Goal: Check status: Check status

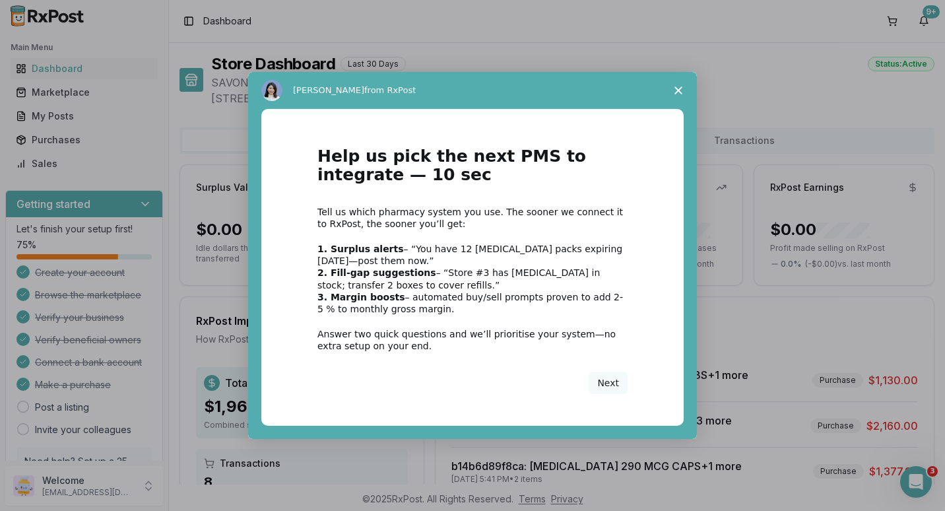
click at [52, 141] on div "Intercom messenger" at bounding box center [472, 255] width 945 height 511
click at [672, 92] on span "Close survey" at bounding box center [678, 90] width 37 height 37
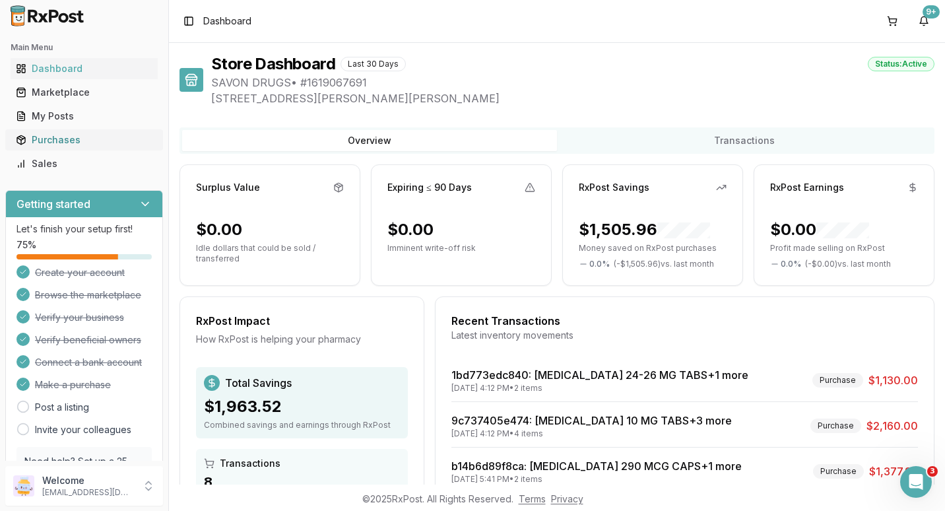
click at [53, 140] on div "Purchases" at bounding box center [84, 139] width 137 height 13
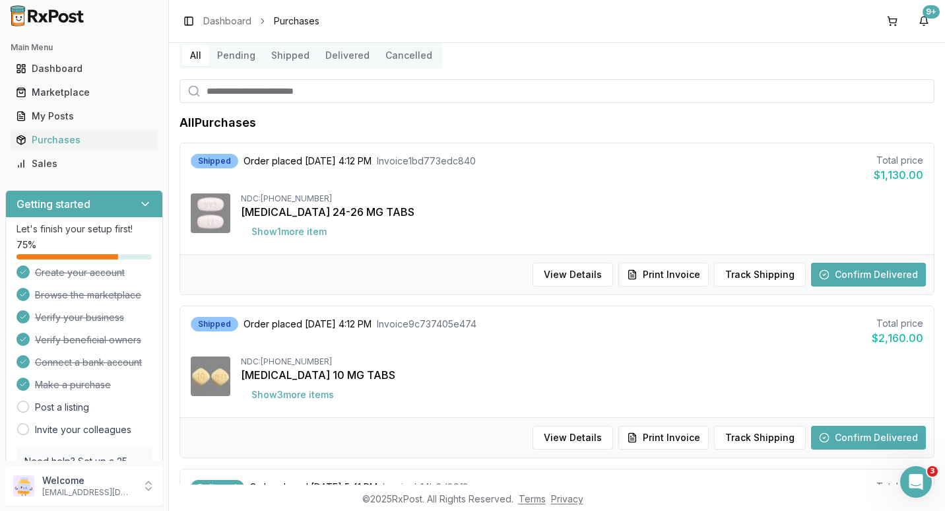
scroll to position [66, 0]
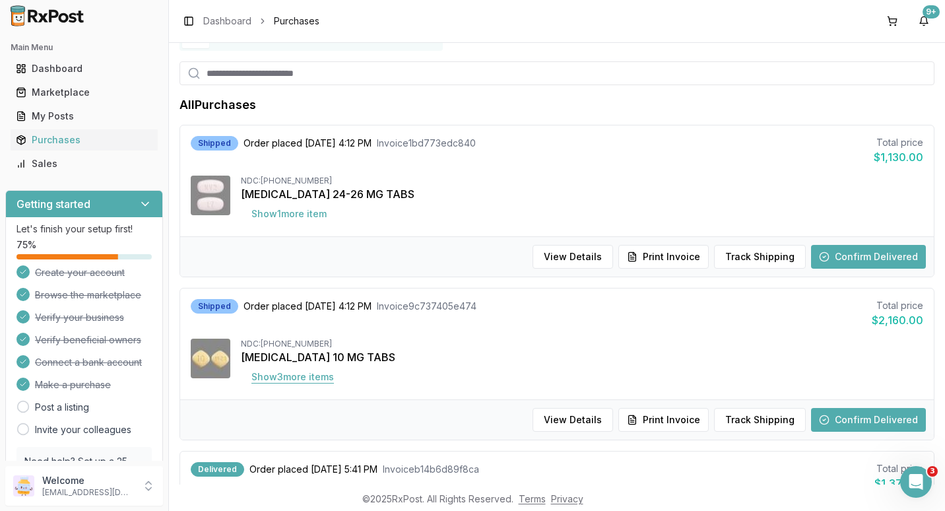
click at [312, 380] on button "Show 3 more item s" at bounding box center [293, 377] width 104 height 24
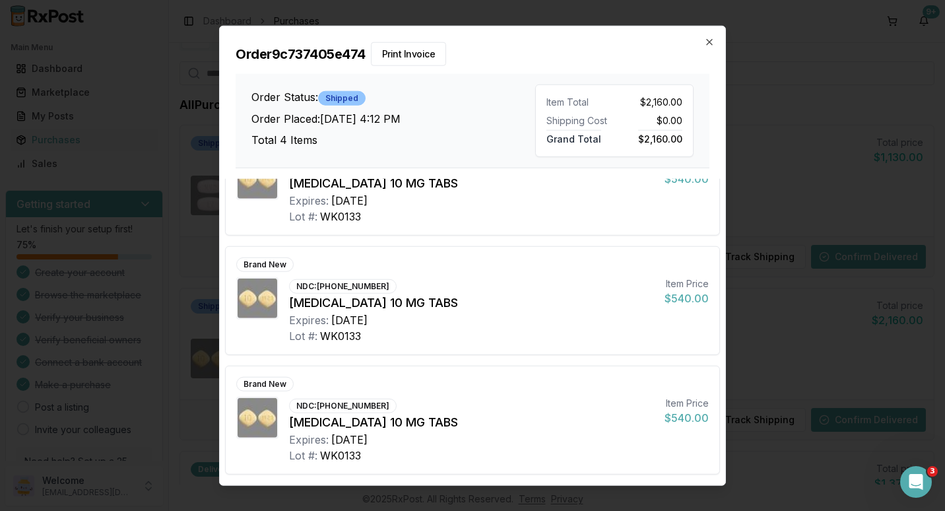
scroll to position [0, 0]
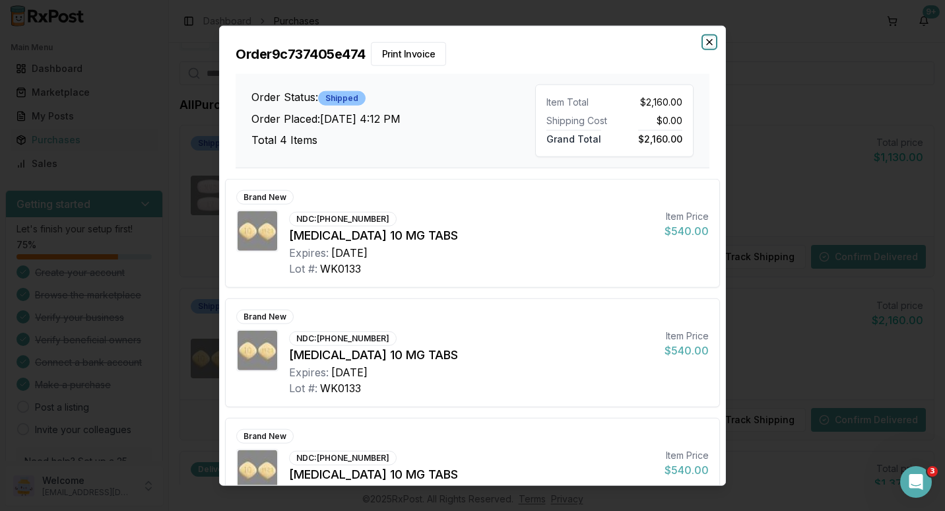
click at [710, 41] on icon "button" at bounding box center [709, 42] width 5 height 5
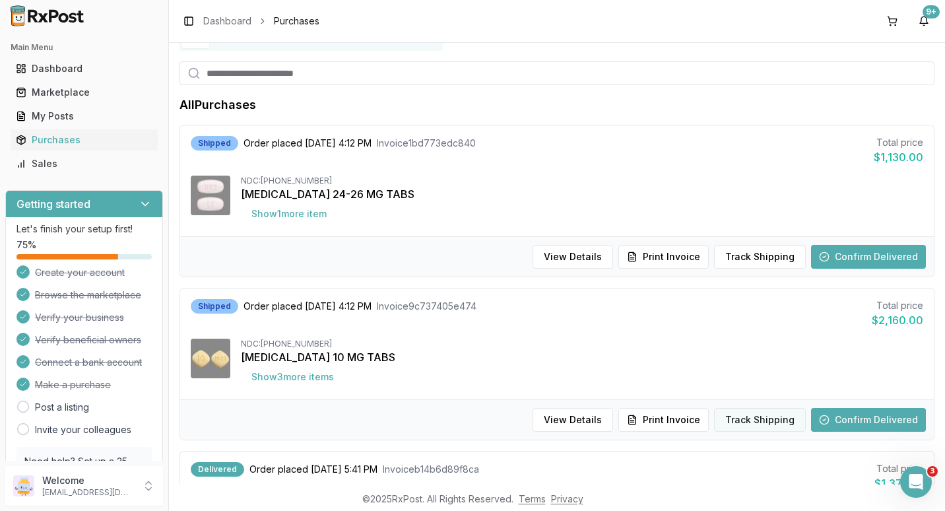
click at [754, 420] on button "Track Shipping" at bounding box center [760, 420] width 92 height 24
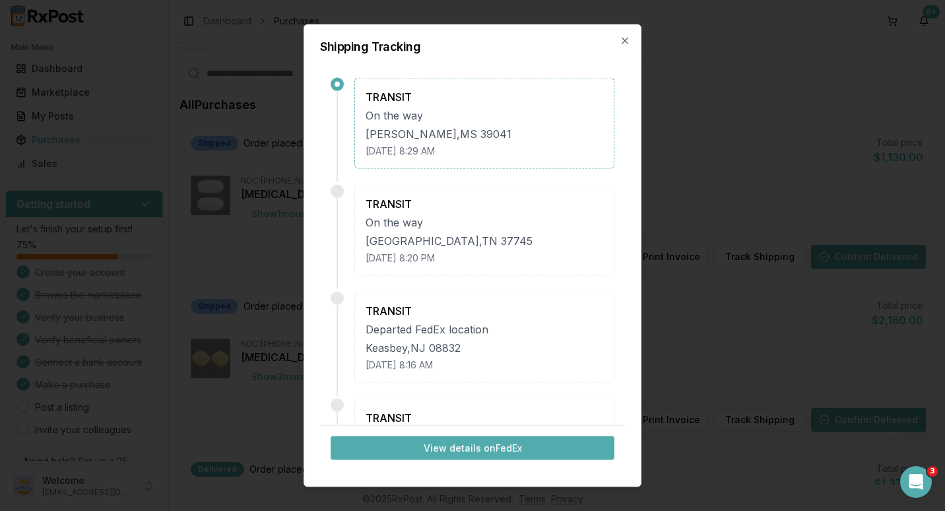
click at [458, 451] on button "View details on FedEx" at bounding box center [473, 448] width 284 height 24
click at [632, 39] on div "Shipping Tracking TRANSIT On the way [GEOGRAPHIC_DATA] , [GEOGRAPHIC_DATA] [DAT…" at bounding box center [473, 255] width 338 height 463
click at [627, 39] on icon "button" at bounding box center [624, 40] width 5 height 5
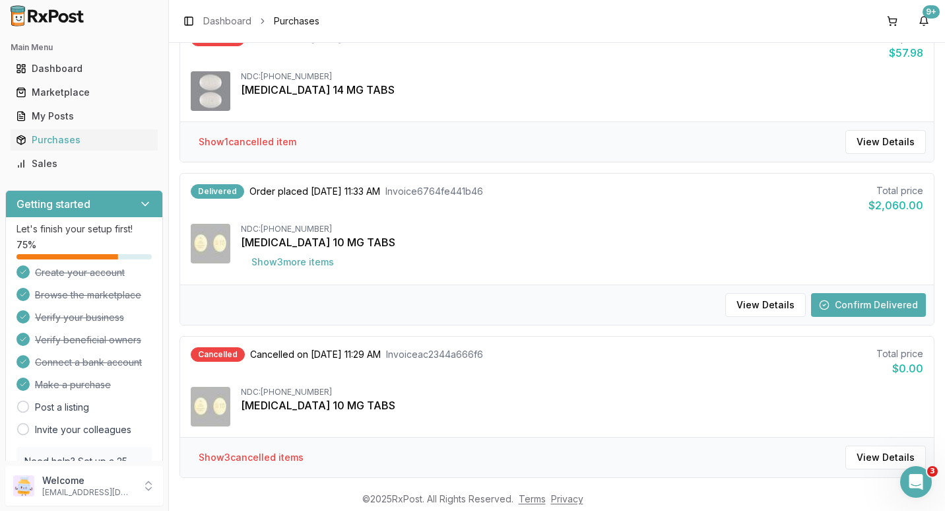
scroll to position [660, 0]
click at [271, 261] on button "Show 3 more item s" at bounding box center [293, 262] width 104 height 24
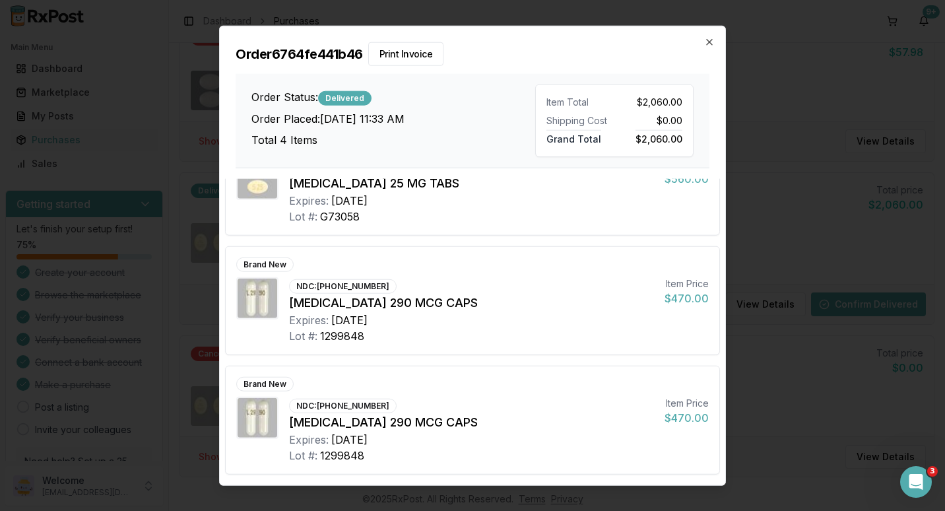
scroll to position [0, 0]
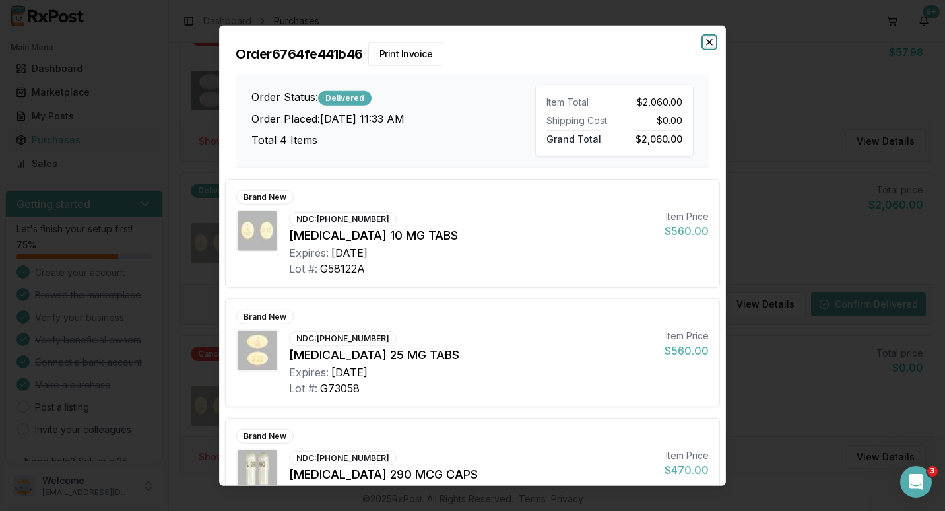
click at [708, 43] on icon "button" at bounding box center [709, 42] width 11 height 11
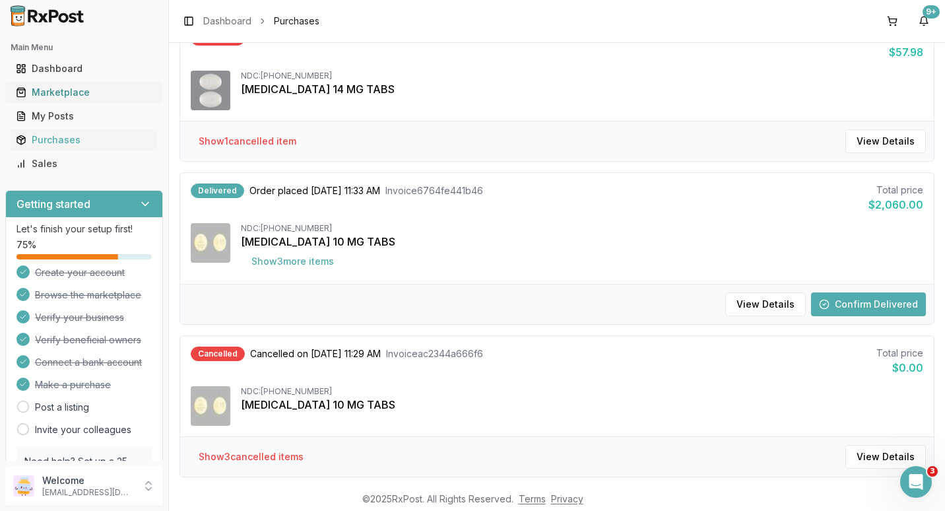
click at [39, 90] on div "Marketplace" at bounding box center [84, 92] width 137 height 13
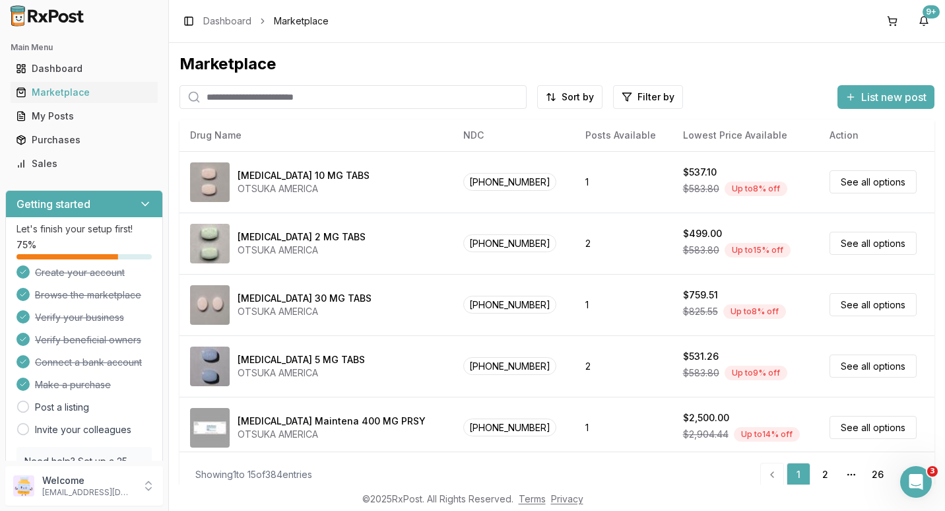
click at [228, 99] on input "search" at bounding box center [353, 97] width 347 height 24
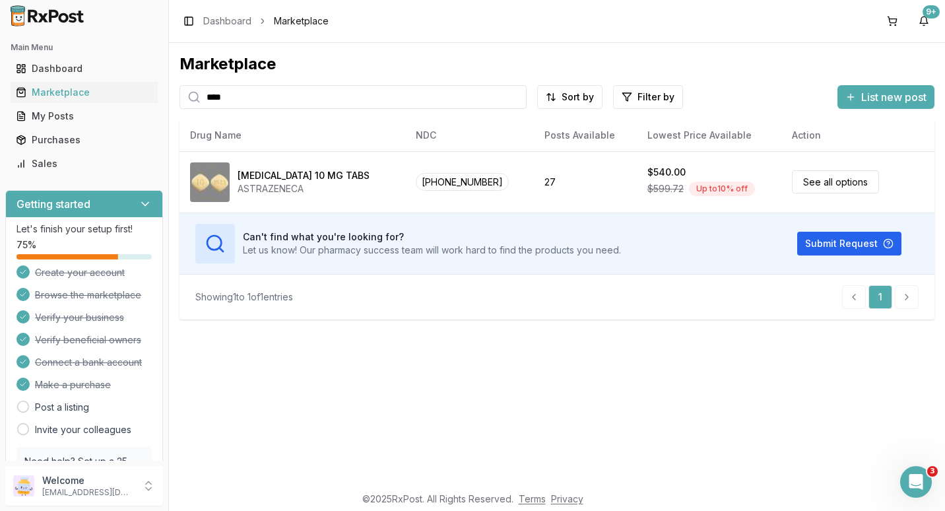
type input "****"
